Goal: Information Seeking & Learning: Understand process/instructions

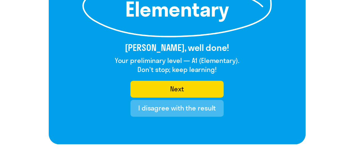
scroll to position [113, 0]
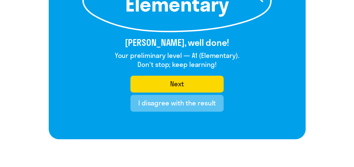
click at [169, 99] on div "I disagree with the result" at bounding box center [176, 102] width 77 height 9
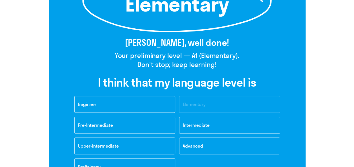
click at [127, 122] on button "Pre-Intermediate" at bounding box center [124, 125] width 101 height 17
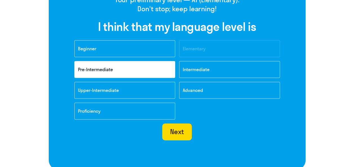
scroll to position [169, 0]
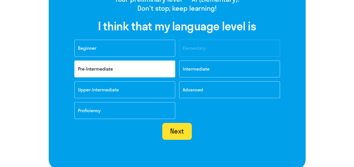
click at [183, 129] on div "Next" at bounding box center [177, 131] width 14 height 9
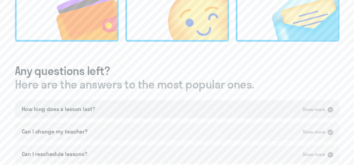
scroll to position [310, 0]
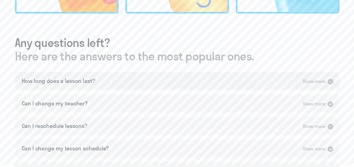
click at [236, 72] on div "How long does a lesson last? Show more" at bounding box center [177, 81] width 324 height 18
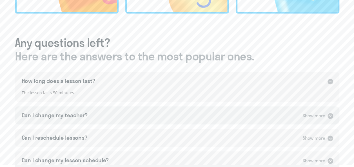
click at [275, 106] on div "Can I change my teacher? Show more" at bounding box center [177, 115] width 324 height 18
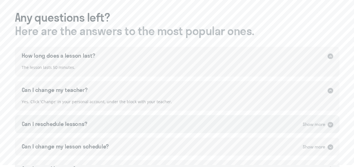
scroll to position [338, 0]
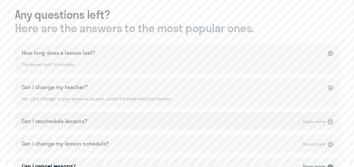
click at [263, 112] on div "Can I reschedule lessons? Show more" at bounding box center [177, 121] width 324 height 18
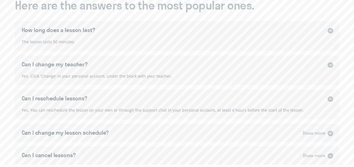
scroll to position [366, 0]
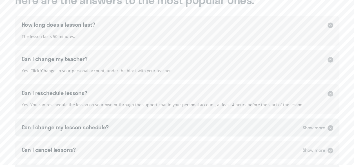
click at [251, 118] on div "Can I change my lesson schedule? Show more" at bounding box center [177, 127] width 324 height 18
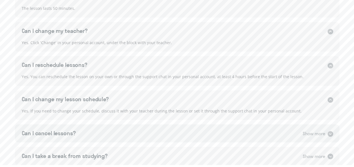
click at [249, 124] on div "Can I cancel lessons? Show more" at bounding box center [177, 133] width 324 height 18
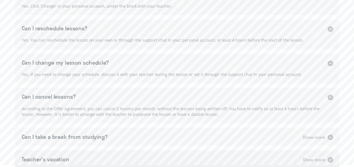
scroll to position [450, 0]
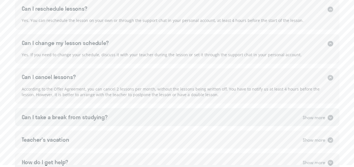
click at [245, 108] on div "Can I take a break from studying? Show more" at bounding box center [177, 117] width 324 height 18
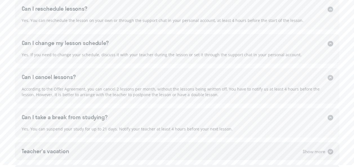
click at [251, 142] on div "Teacher's vacation Show more" at bounding box center [177, 151] width 324 height 18
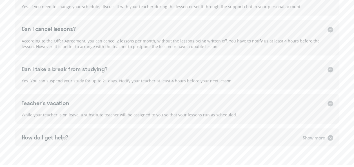
scroll to position [507, 0]
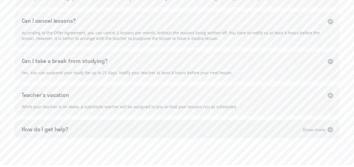
click at [248, 120] on div "How do I get help? Show more" at bounding box center [177, 129] width 324 height 18
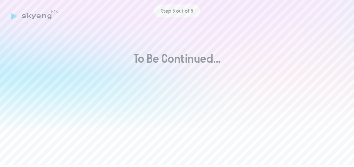
scroll to position [0, 0]
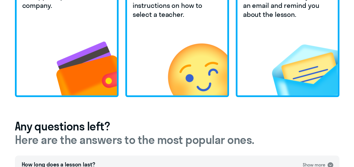
scroll to position [225, 0]
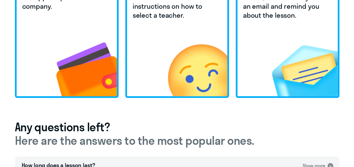
click at [72, 46] on img at bounding box center [76, 59] width 82 height 76
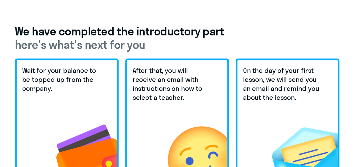
scroll to position [141, 0]
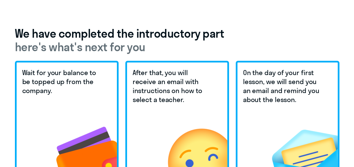
click at [73, 68] on h5 "Wait for your balance to be topped up from the company." at bounding box center [61, 81] width 79 height 27
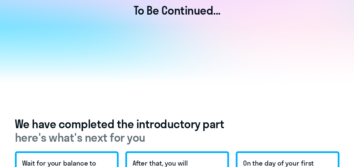
scroll to position [0, 0]
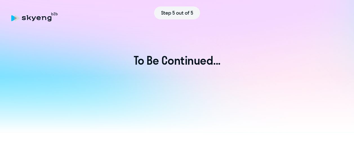
click at [54, 14] on div "Step 5 out of 5" at bounding box center [176, 12] width 331 height 13
